Goal: Find specific page/section

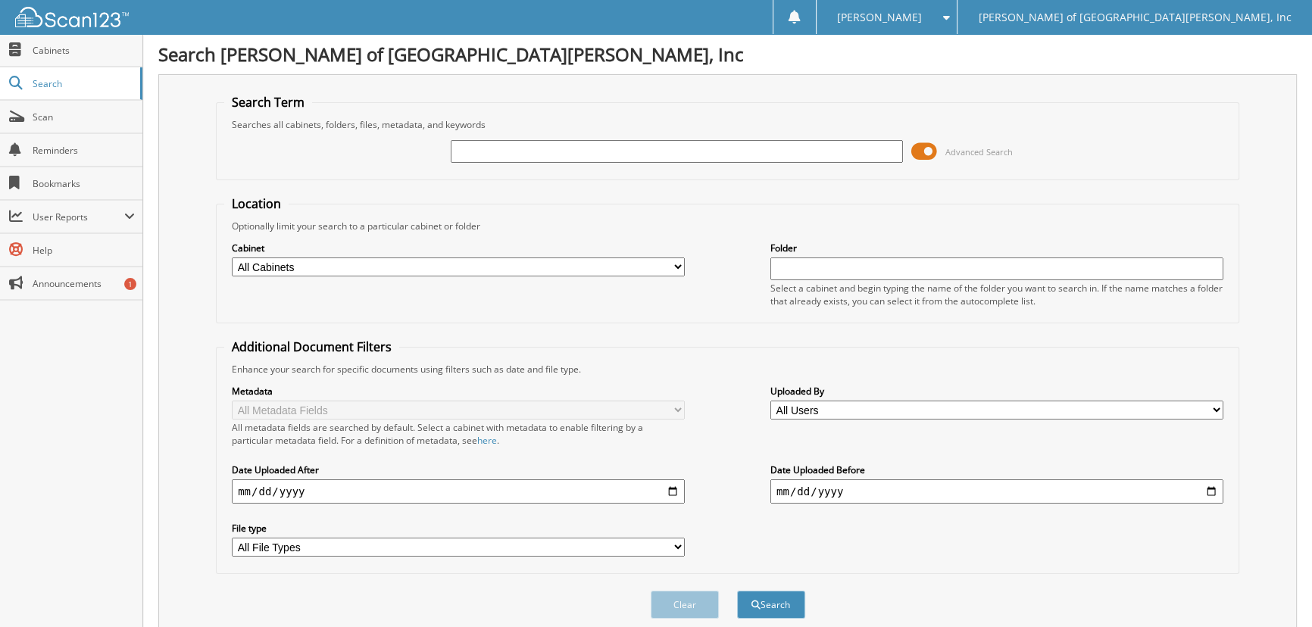
click at [467, 140] on input "text" at bounding box center [677, 151] width 453 height 23
type input "61289"
click at [784, 602] on button "Search" at bounding box center [771, 605] width 68 height 28
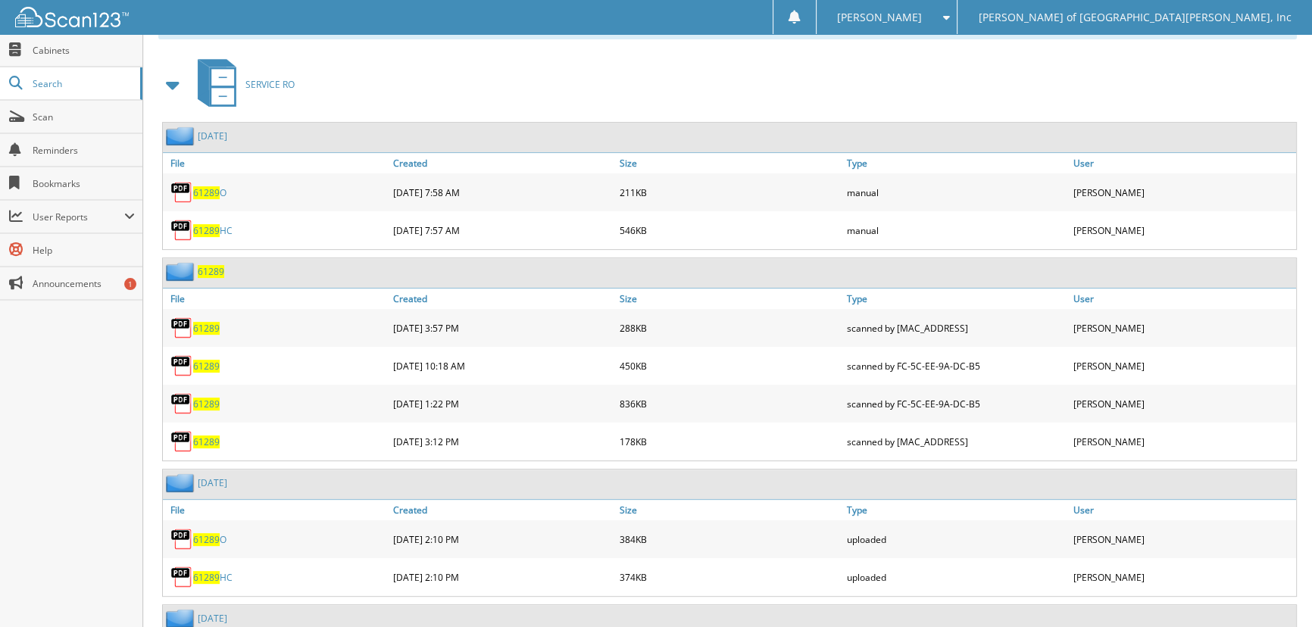
scroll to position [749, 0]
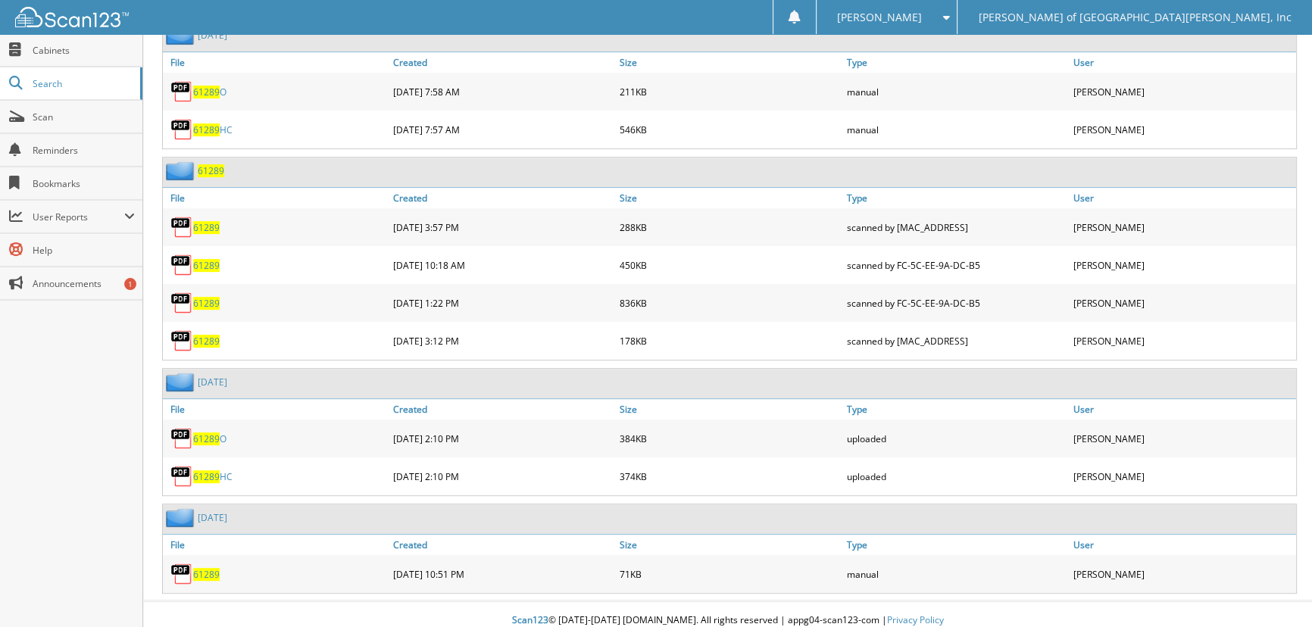
click at [206, 259] on span "61289" at bounding box center [206, 265] width 27 height 13
click at [207, 297] on span "61289" at bounding box center [206, 303] width 27 height 13
